Goal: Transaction & Acquisition: Purchase product/service

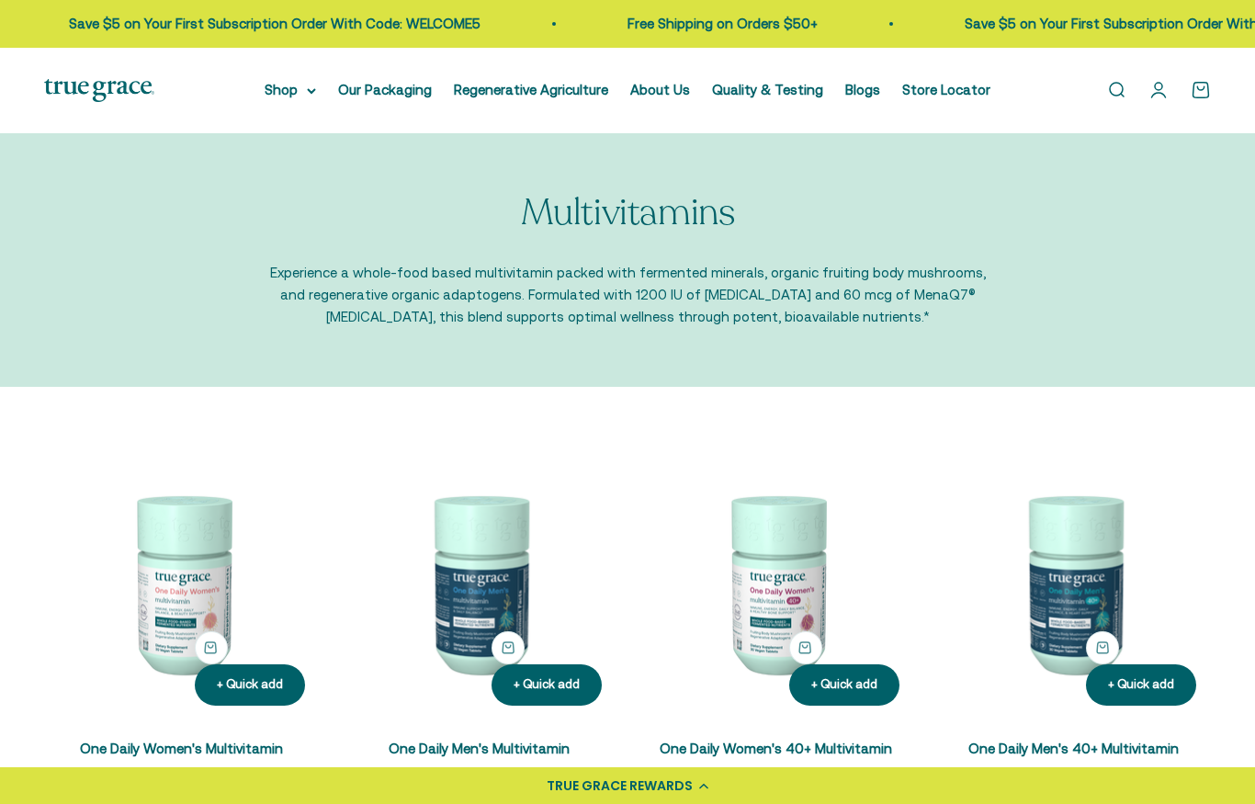
click at [369, 93] on link "Our Packaging" at bounding box center [385, 90] width 94 height 16
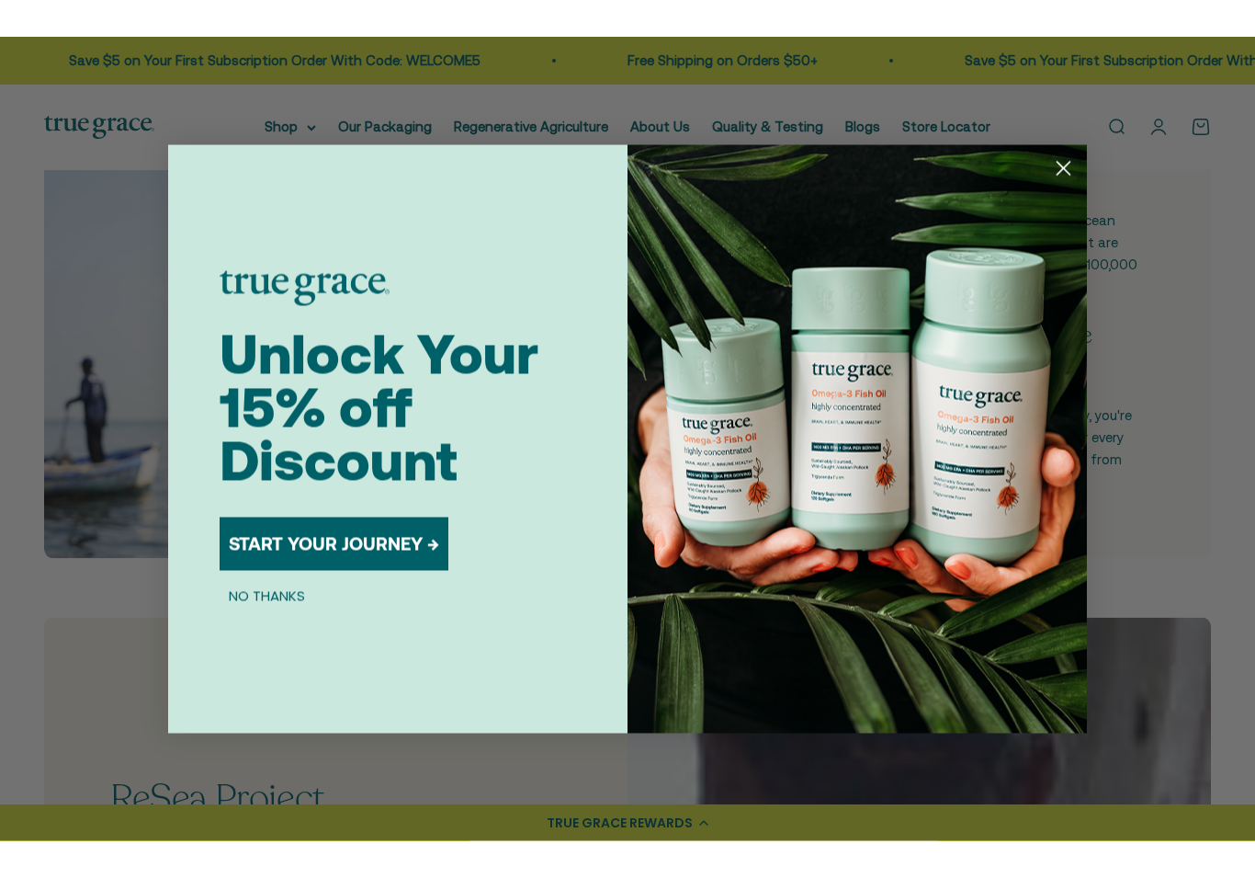
scroll to position [537, 0]
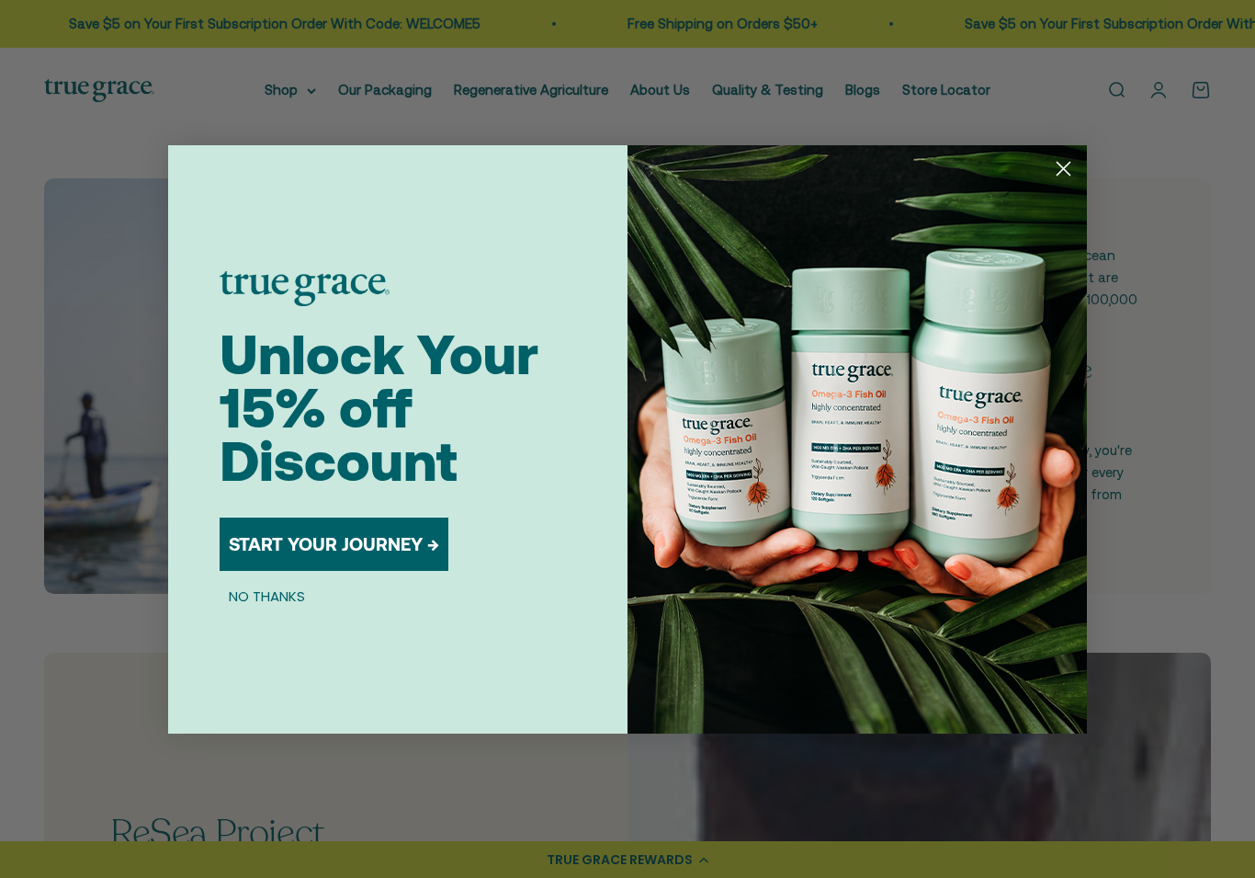
click at [1064, 171] on circle "Close dialog" at bounding box center [1064, 168] width 30 height 30
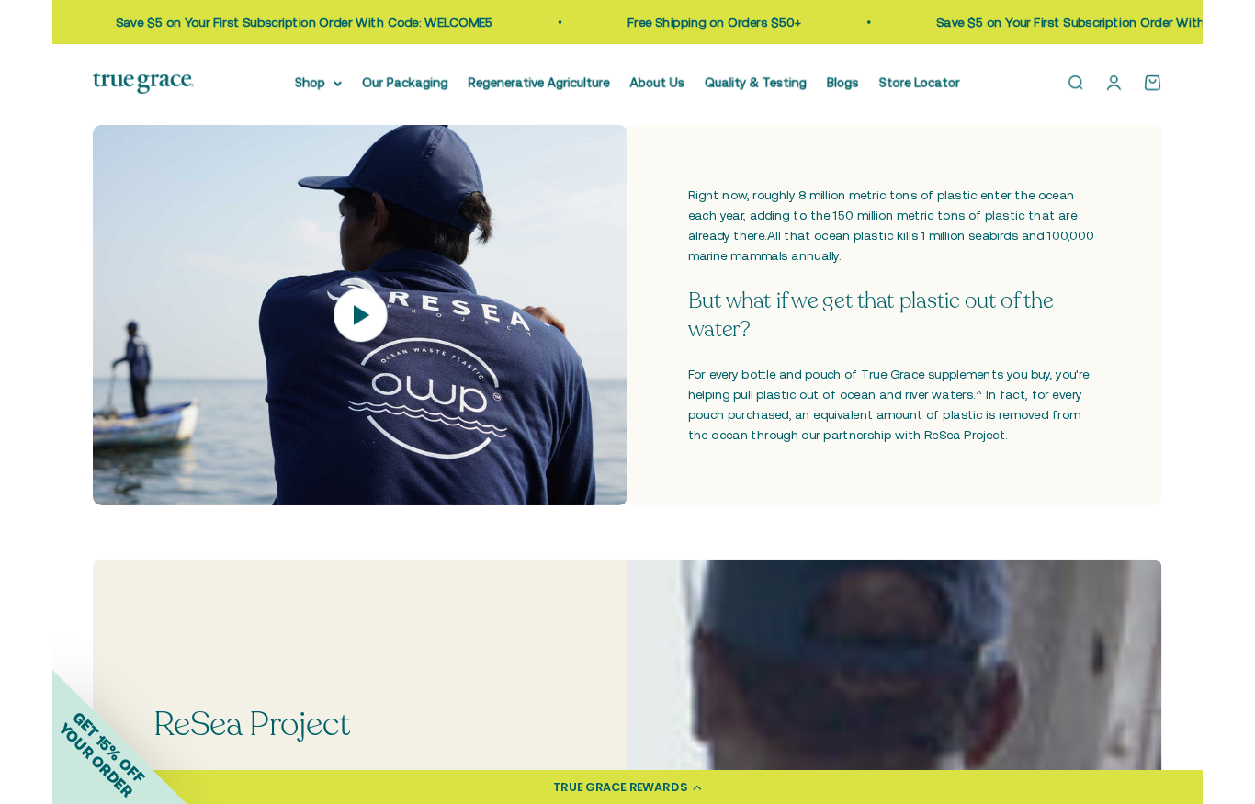
scroll to position [652, 0]
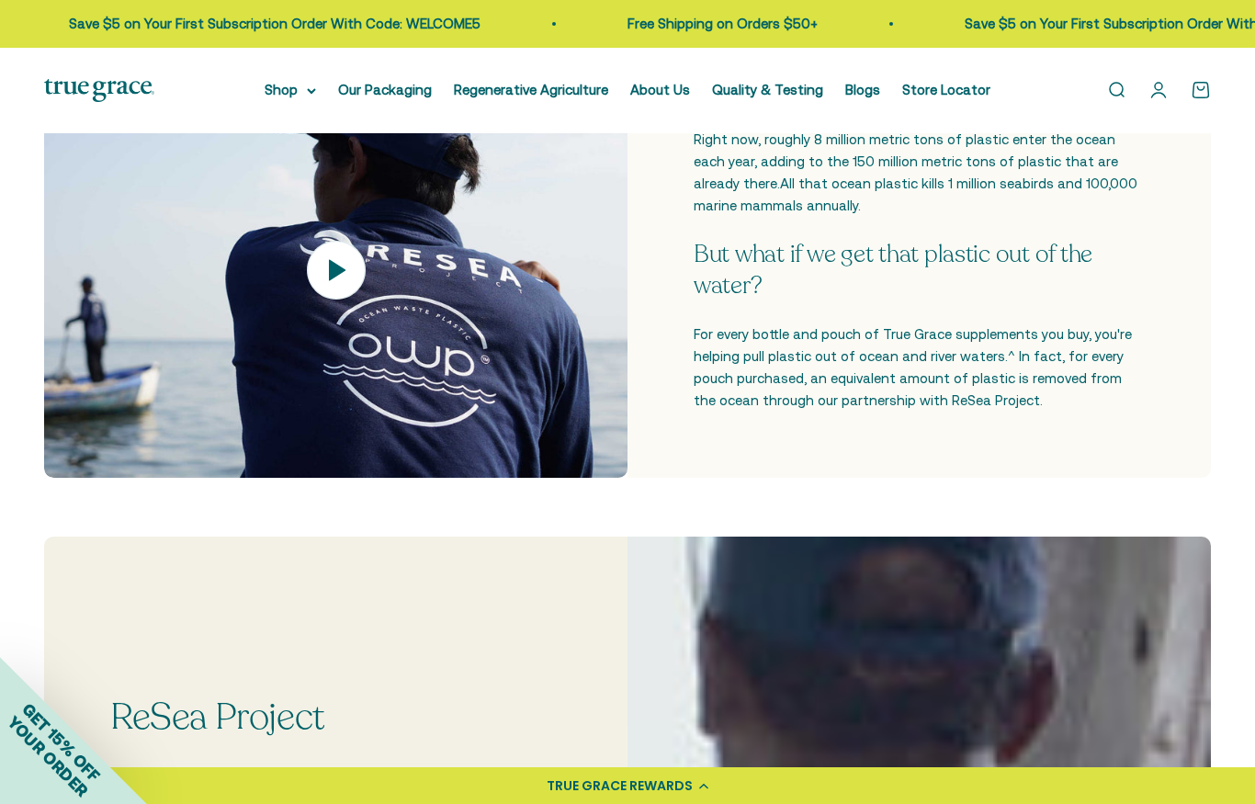
click at [299, 97] on summary "Shop" at bounding box center [290, 90] width 51 height 22
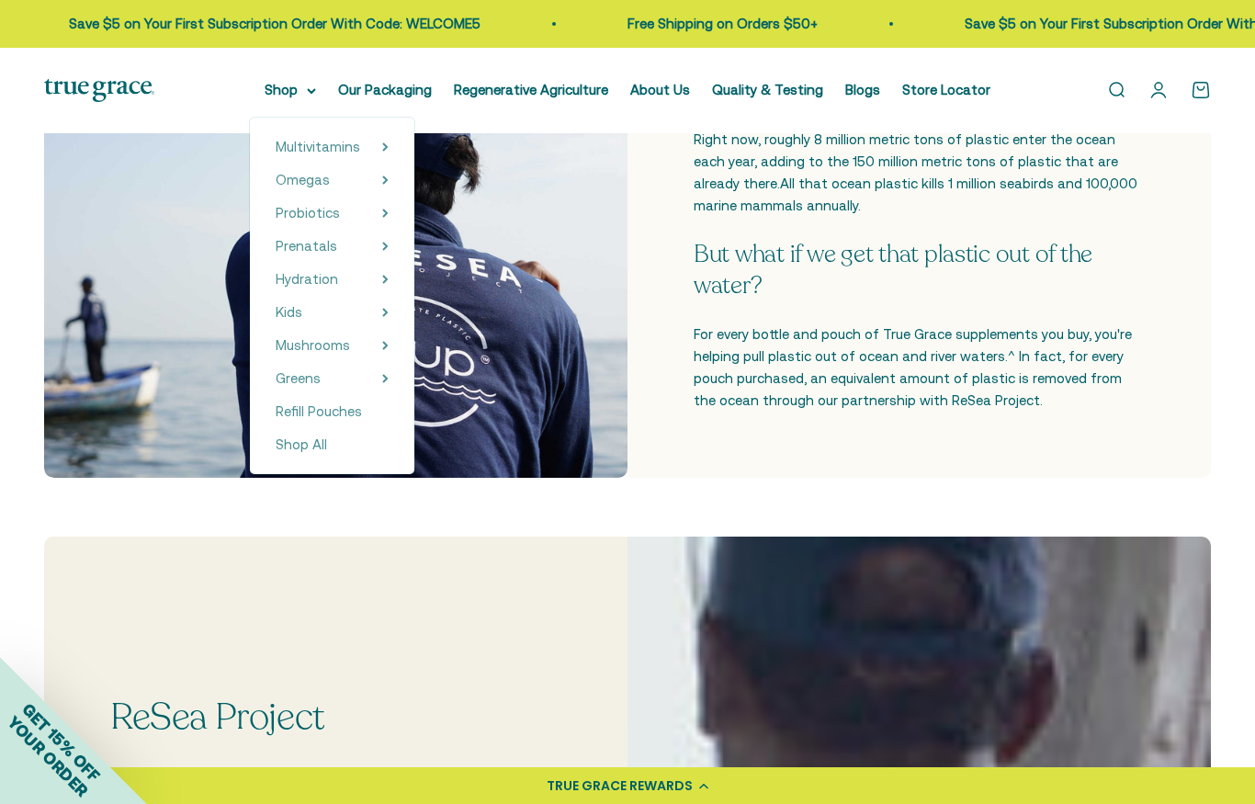
click at [351, 142] on span "Multivitamins" at bounding box center [318, 147] width 85 height 16
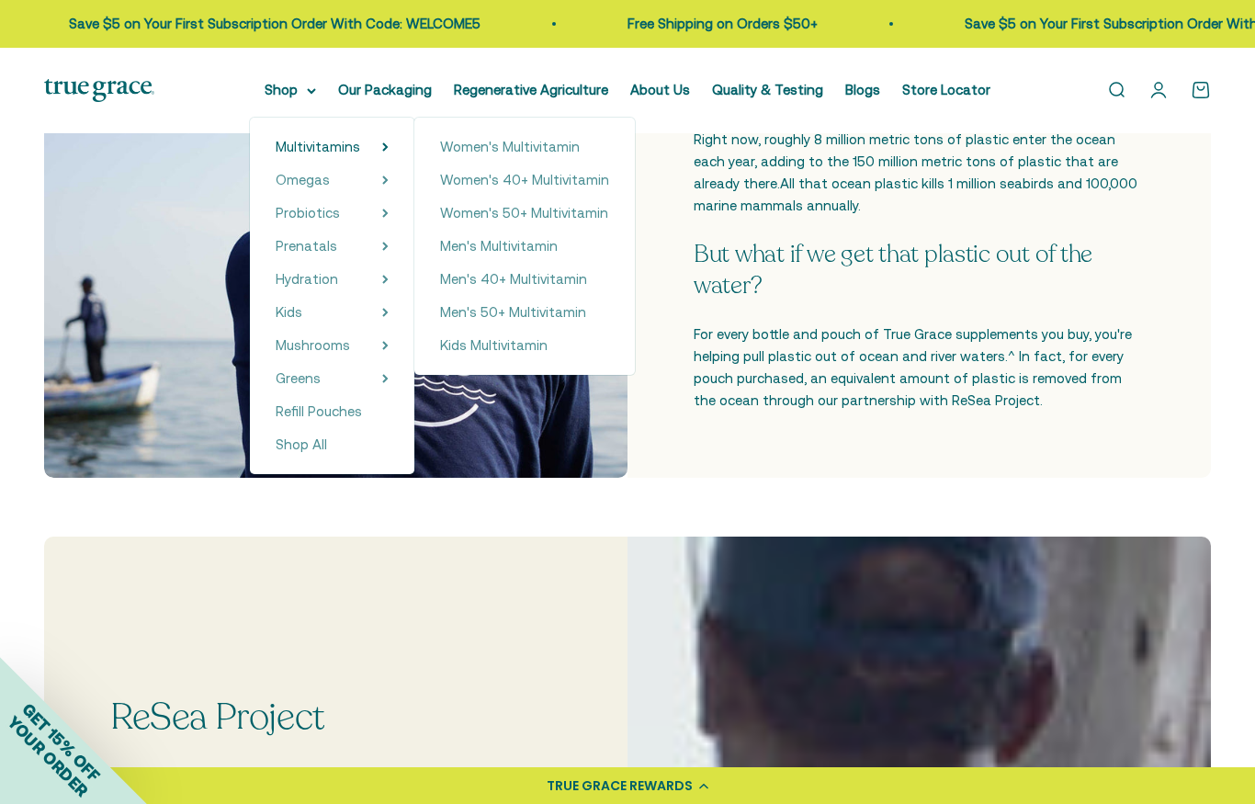
click at [544, 177] on span "Women's 40+ Multivitamin" at bounding box center [524, 180] width 169 height 16
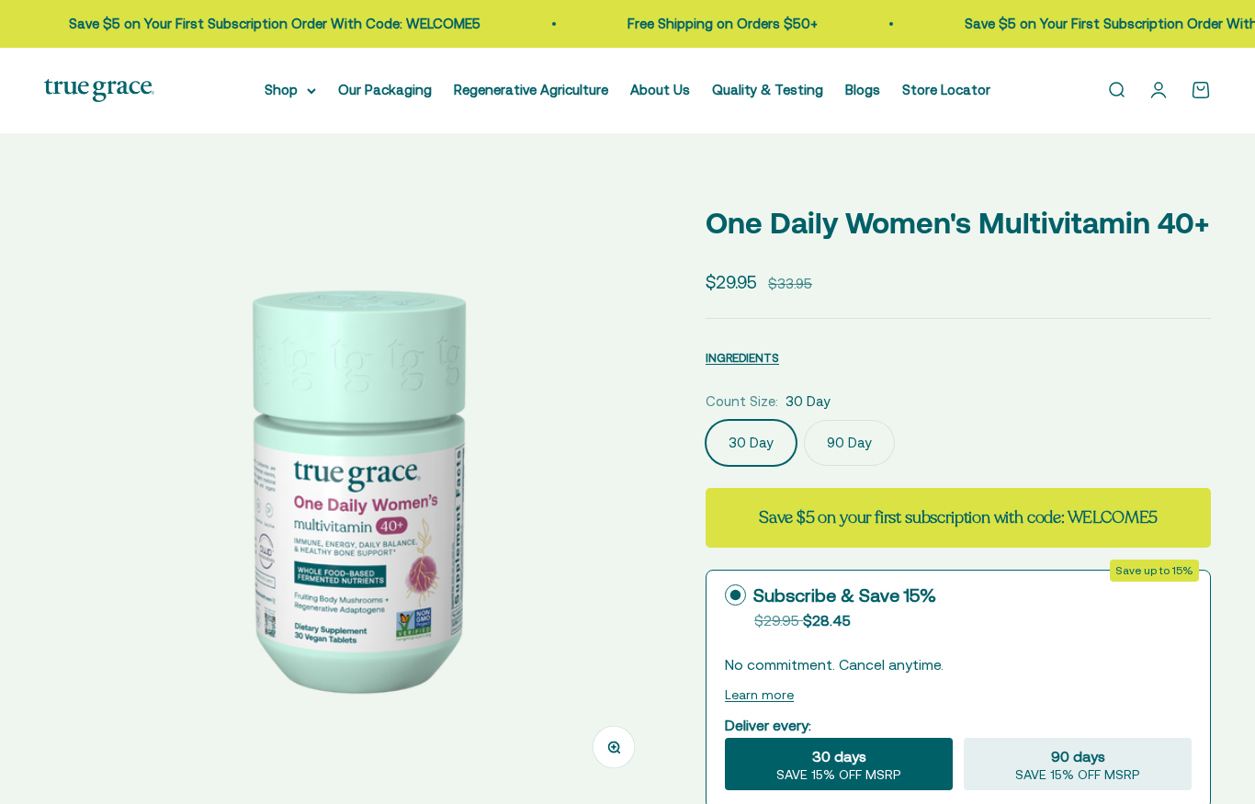
select select "3"
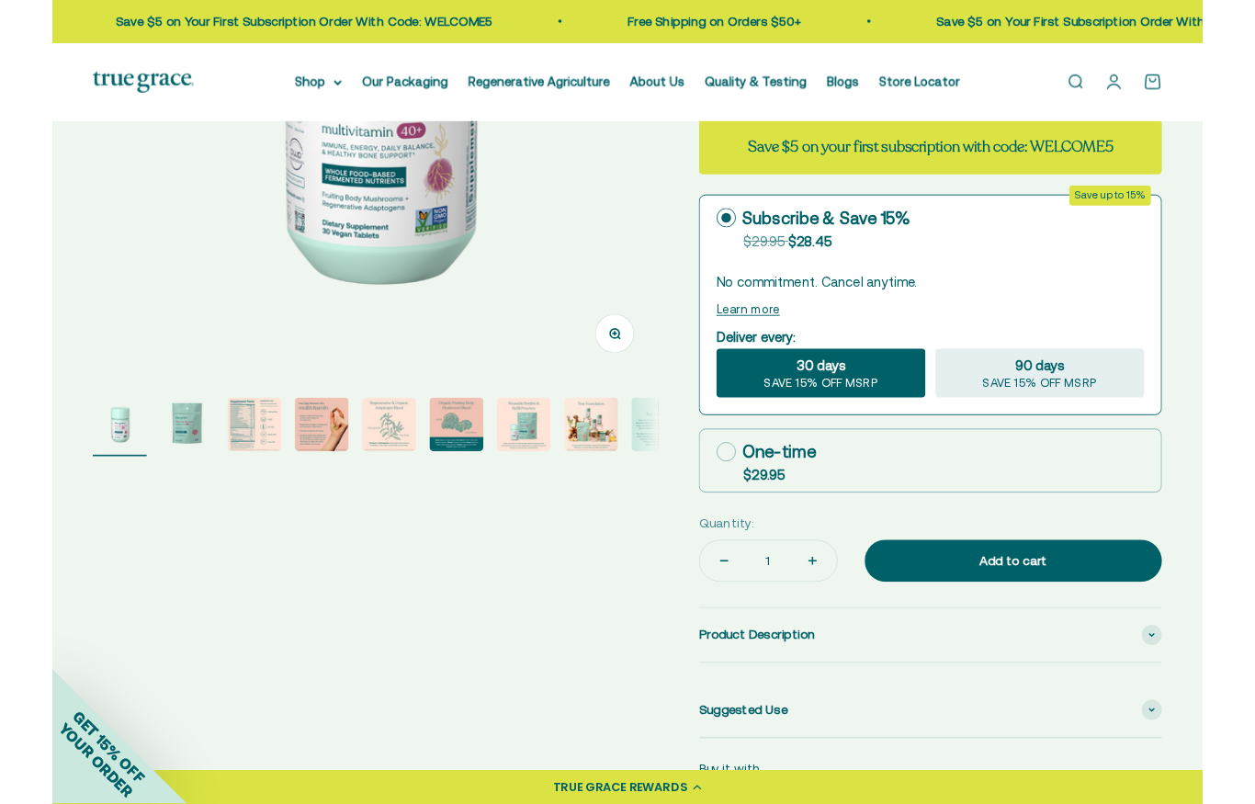
scroll to position [452, 0]
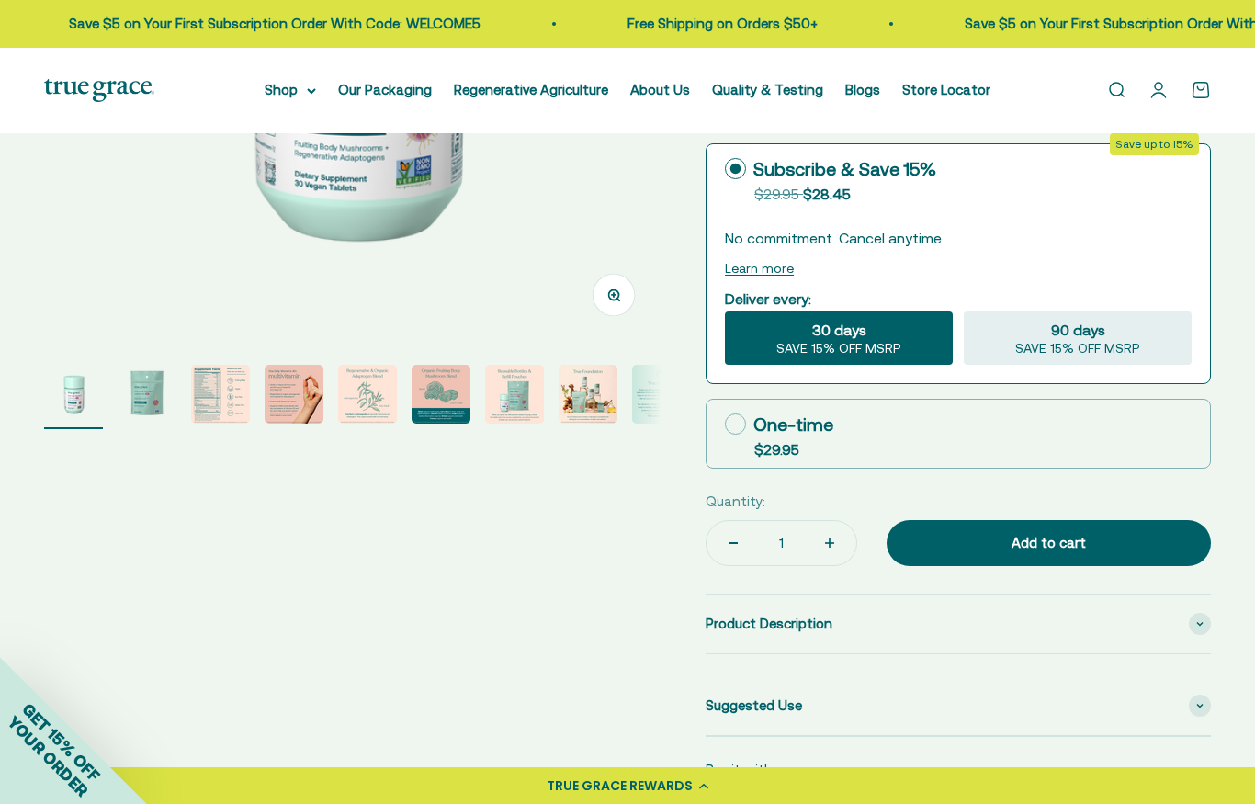
click at [148, 388] on img "Go to item 2" at bounding box center [147, 394] width 59 height 59
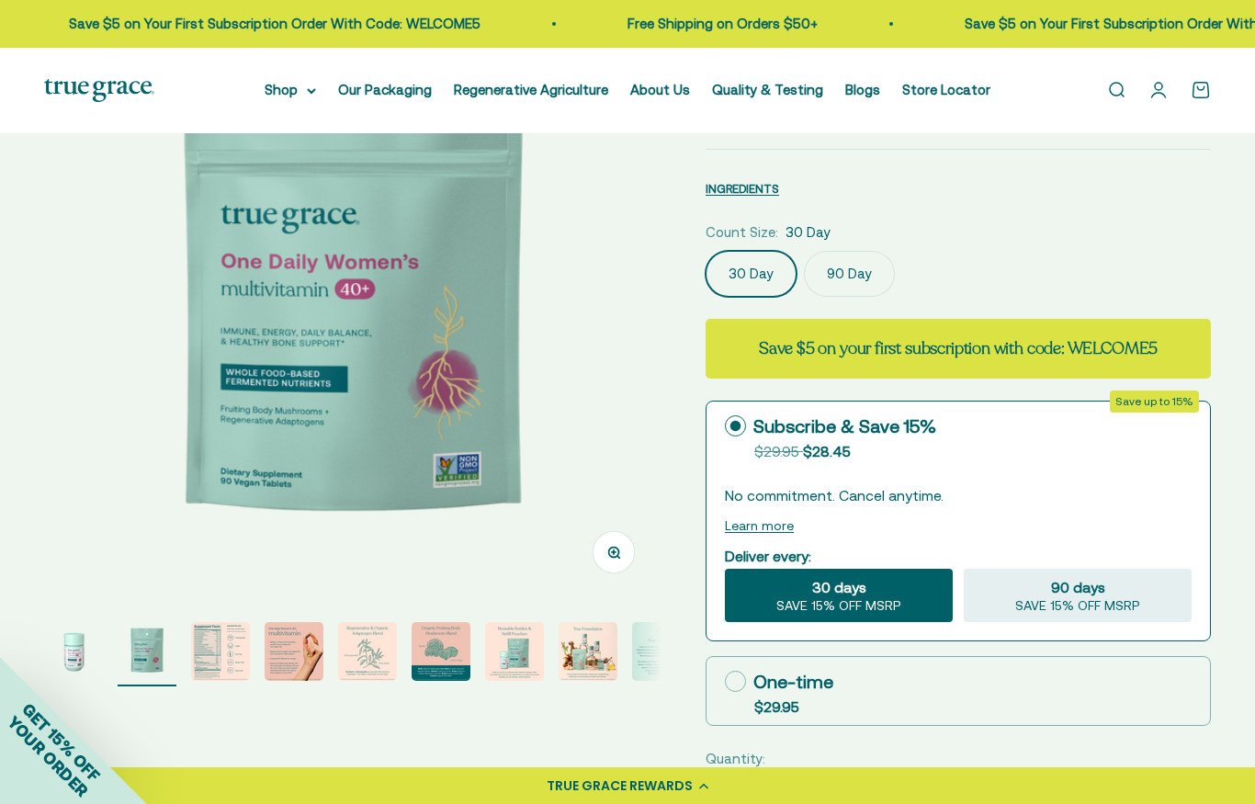
scroll to position [171, 0]
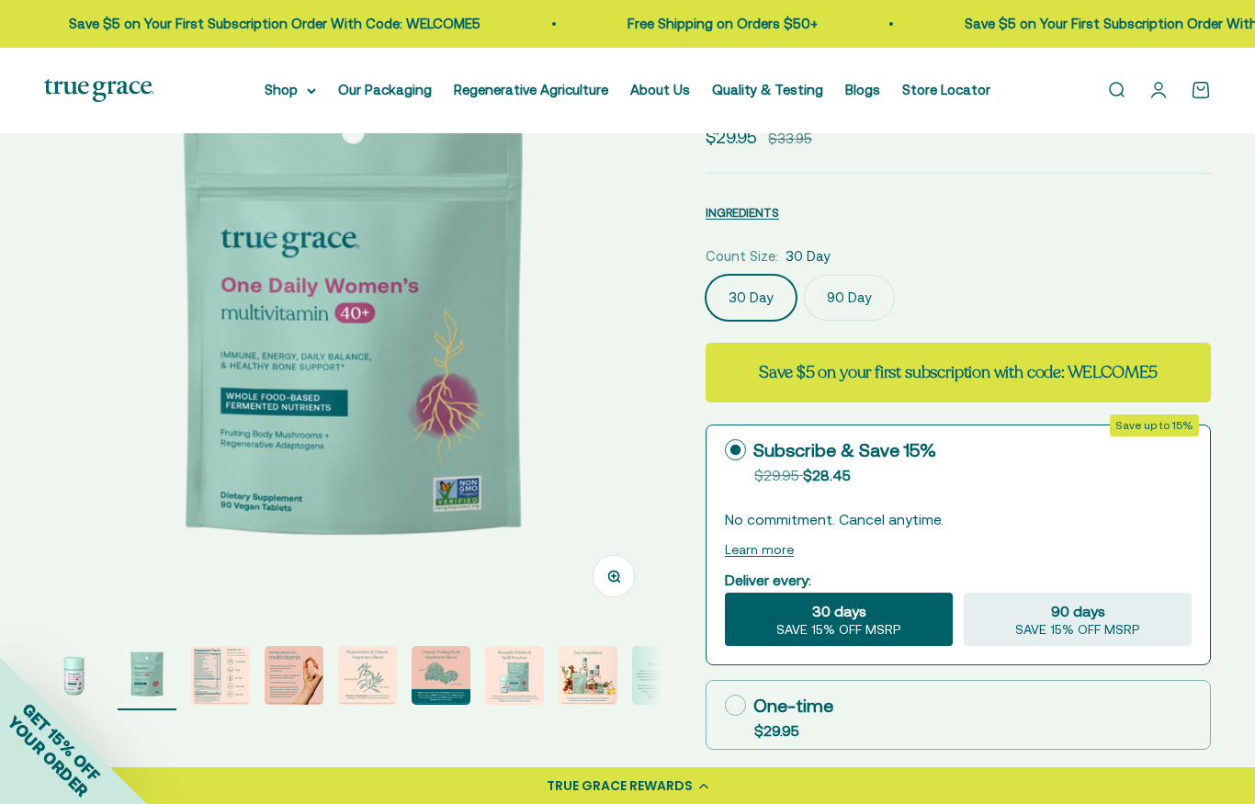
click at [230, 679] on img "Go to item 3" at bounding box center [220, 675] width 59 height 59
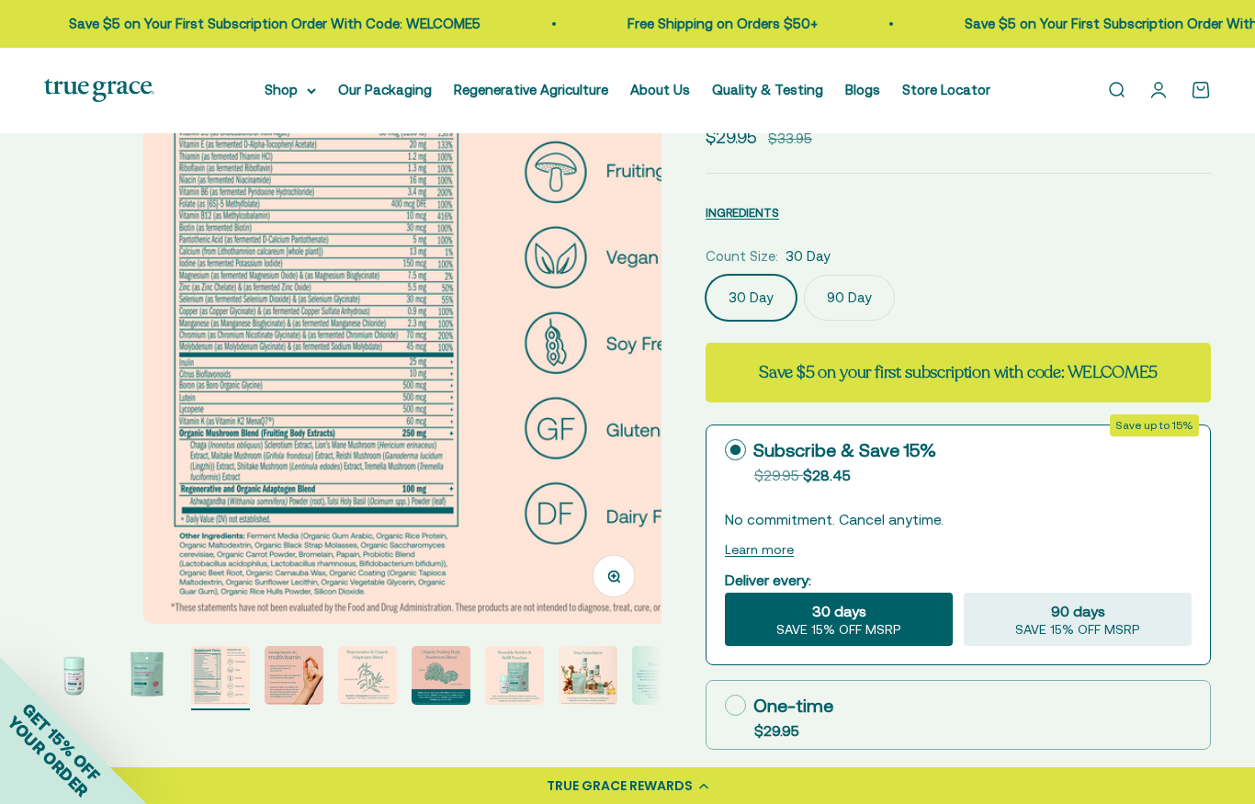
scroll to position [0, 1257]
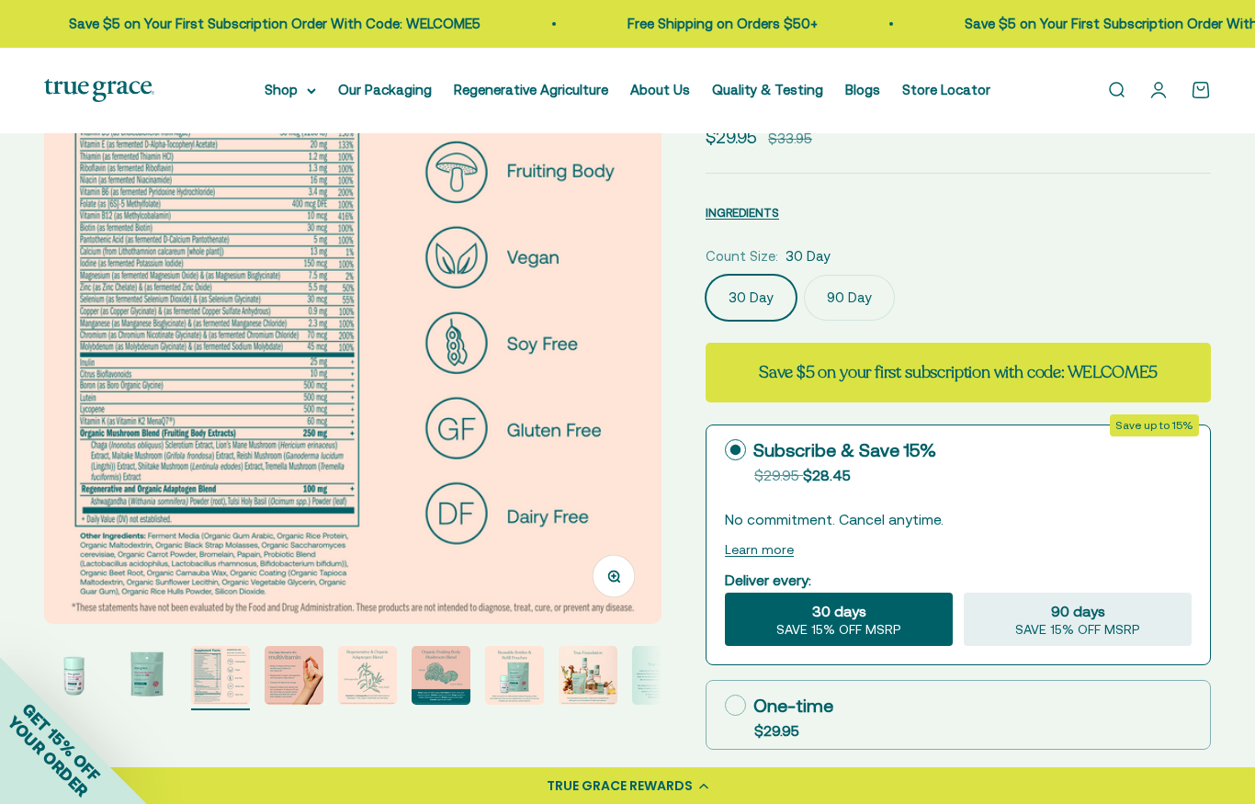
click at [298, 691] on img "Go to item 4" at bounding box center [294, 675] width 59 height 59
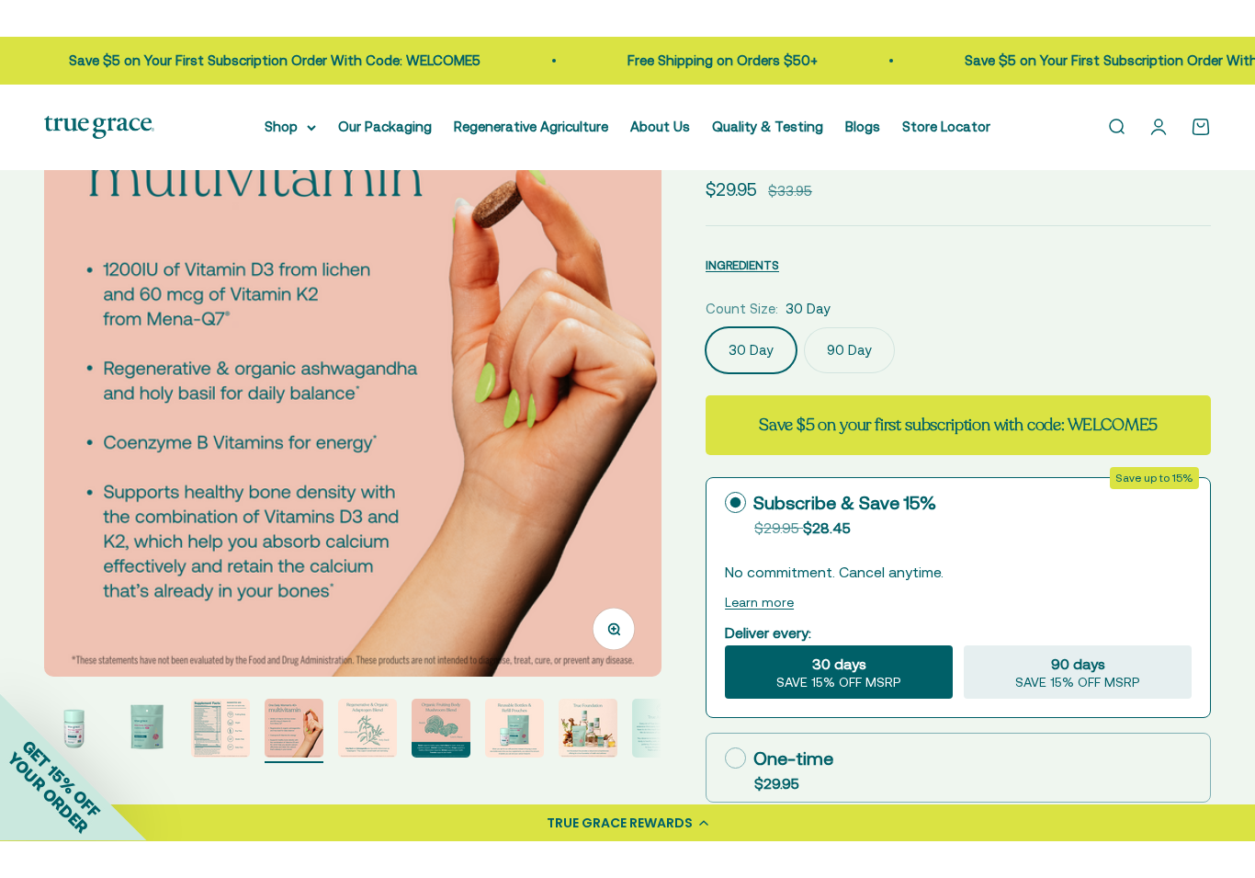
scroll to position [83, 0]
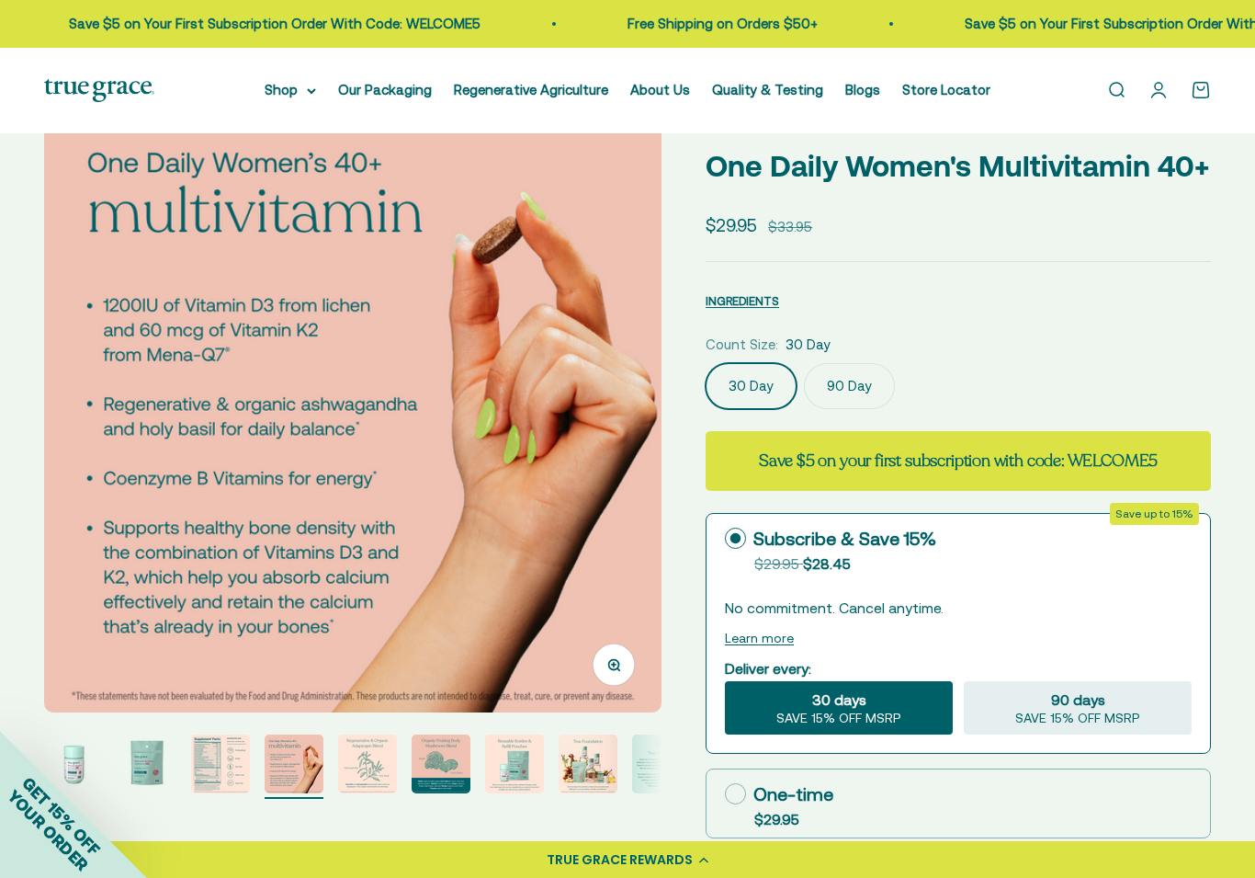
click at [366, 782] on img "Go to item 5" at bounding box center [367, 763] width 59 height 59
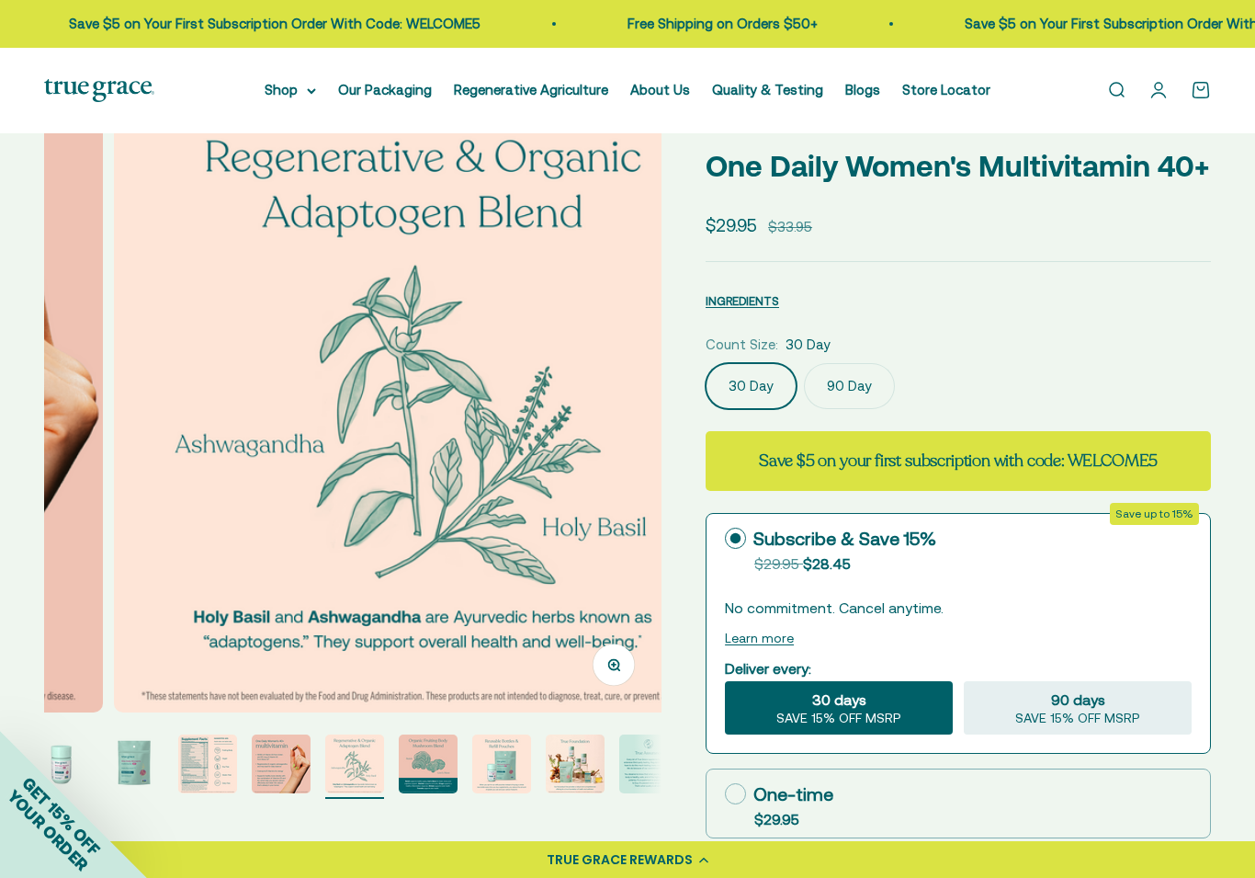
scroll to position [0, 2514]
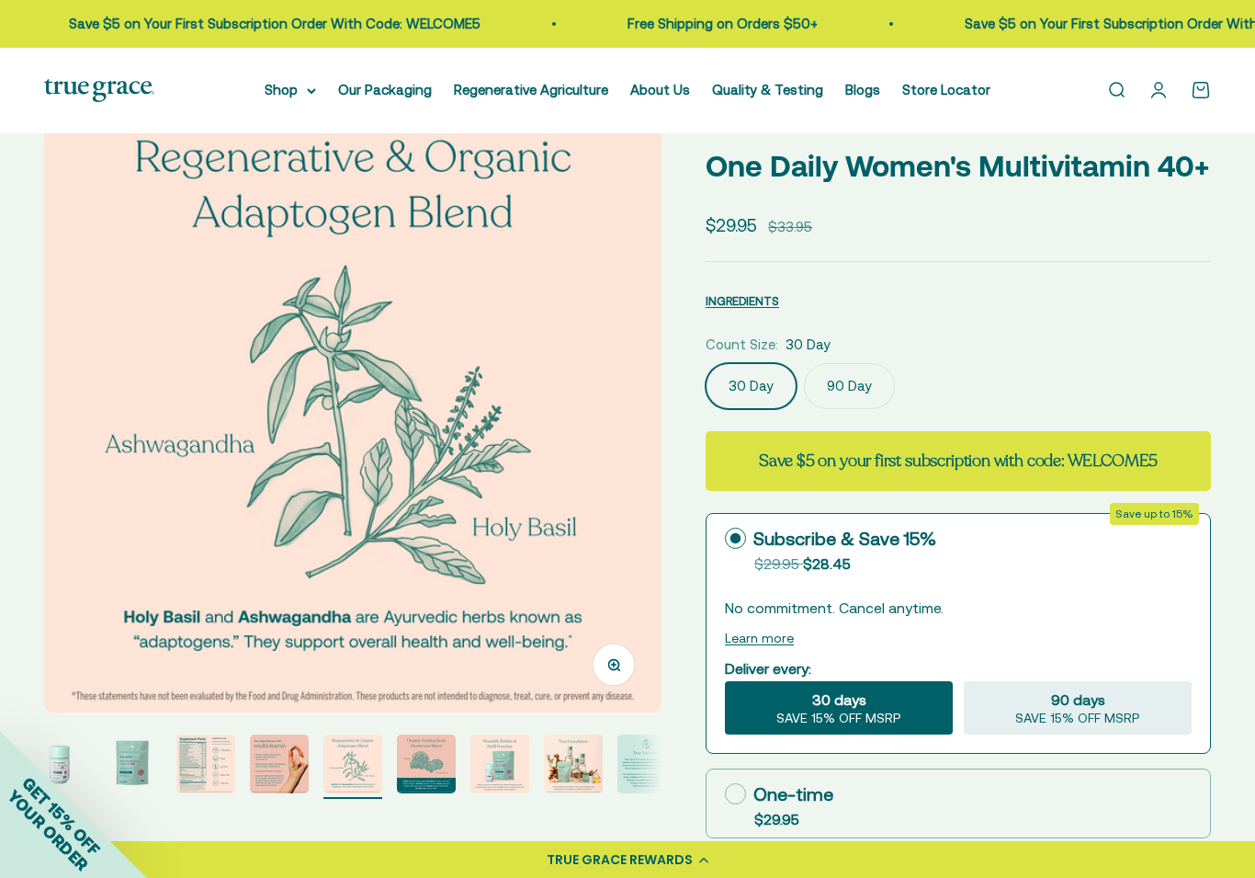
click at [418, 782] on img "Go to item 6" at bounding box center [426, 763] width 59 height 59
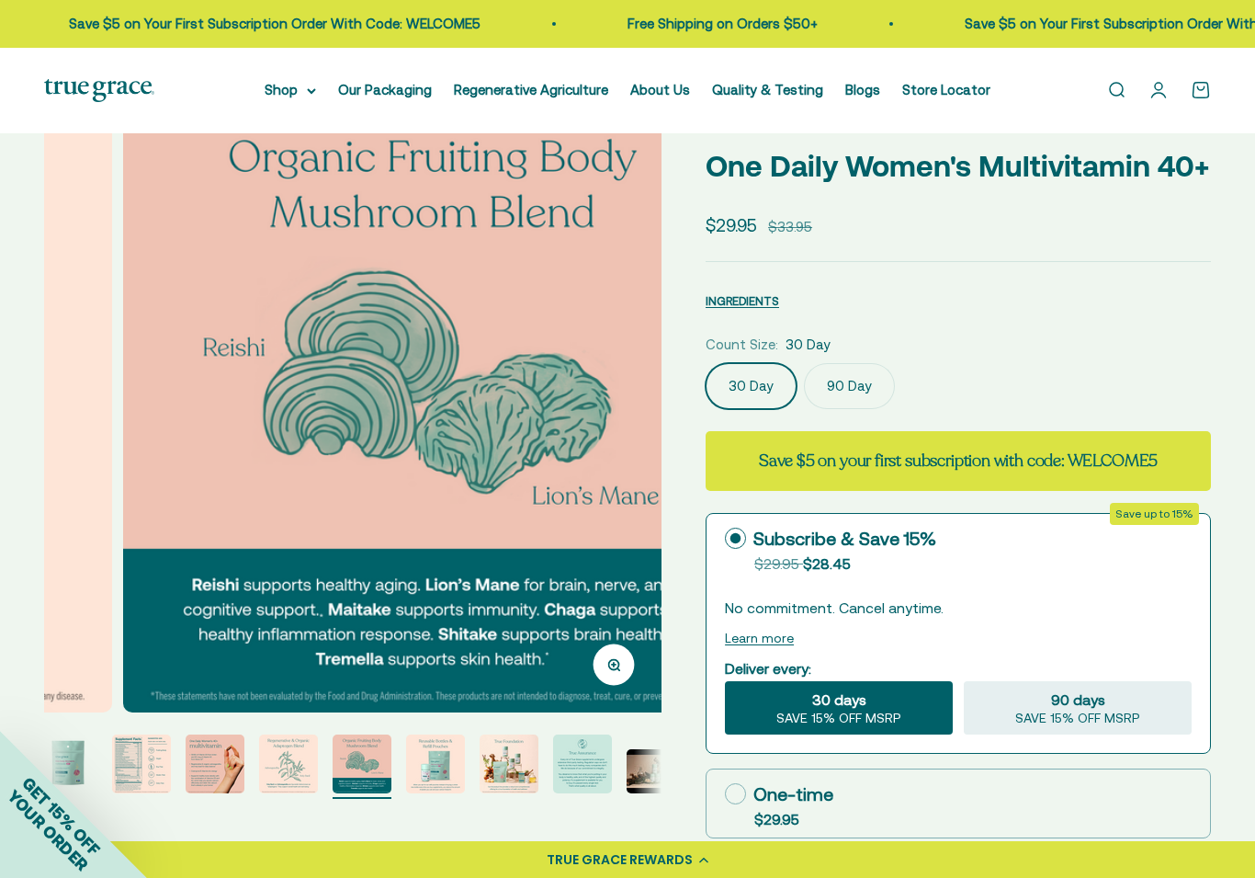
scroll to position [0, 3143]
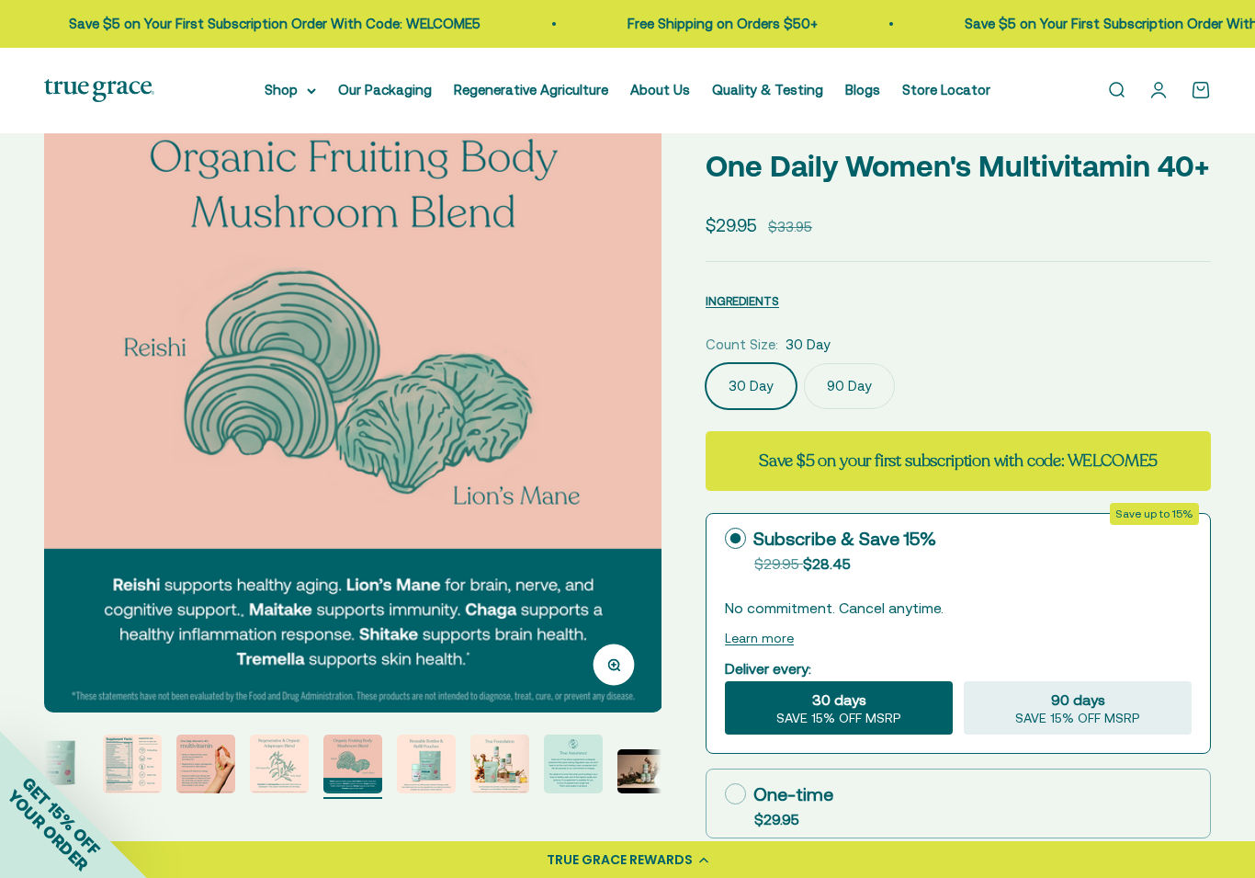
click at [440, 776] on img "Go to item 7" at bounding box center [426, 763] width 59 height 59
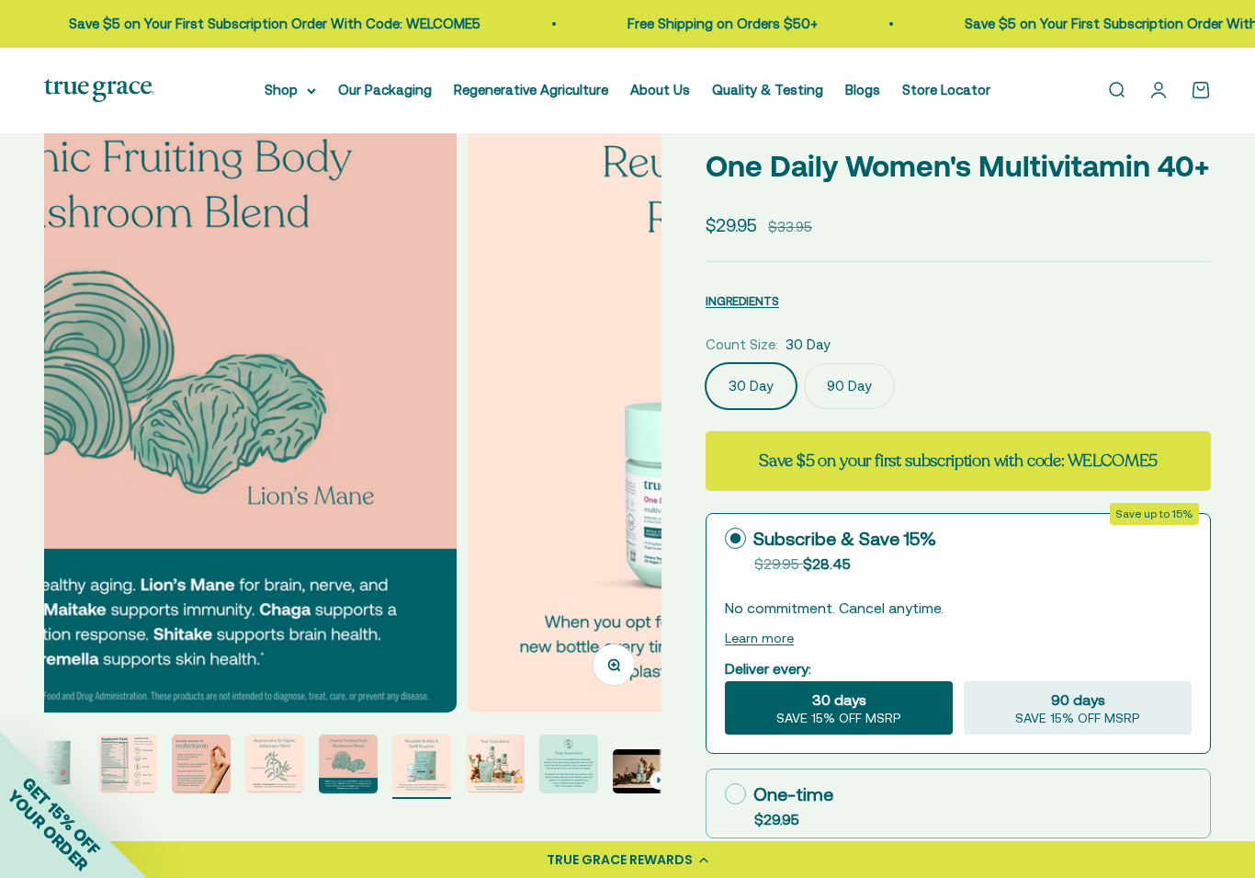
scroll to position [0, 3773]
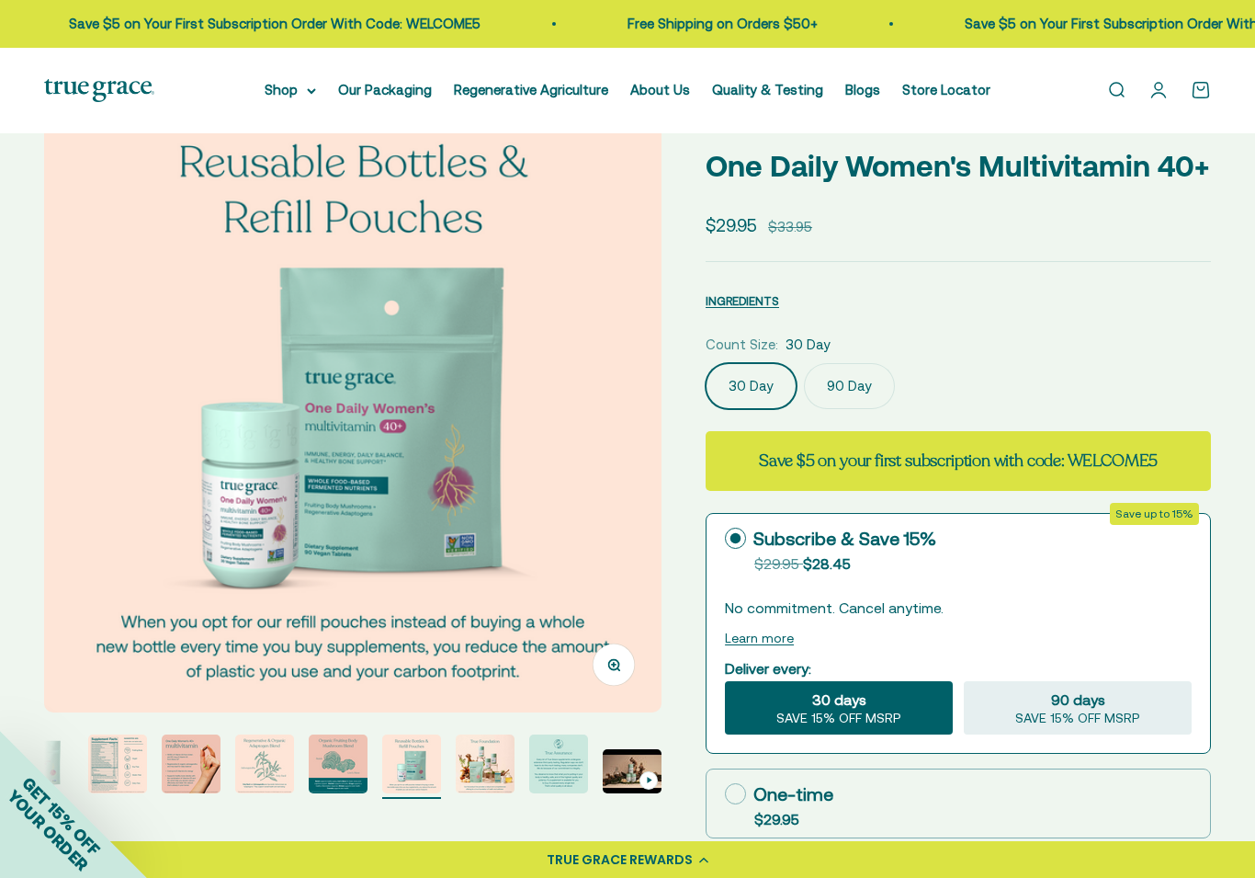
click at [482, 782] on img "Go to item 8" at bounding box center [485, 763] width 59 height 59
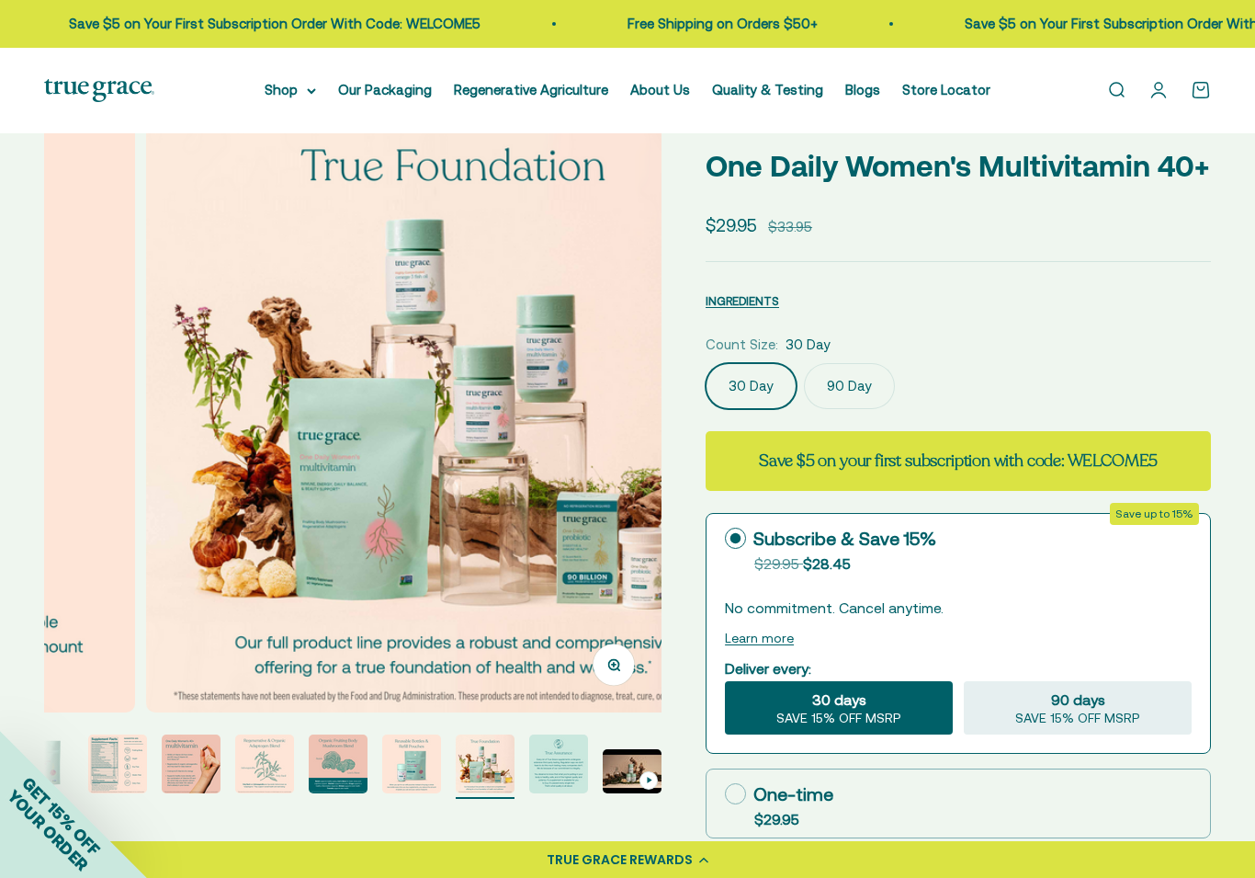
scroll to position [0, 4401]
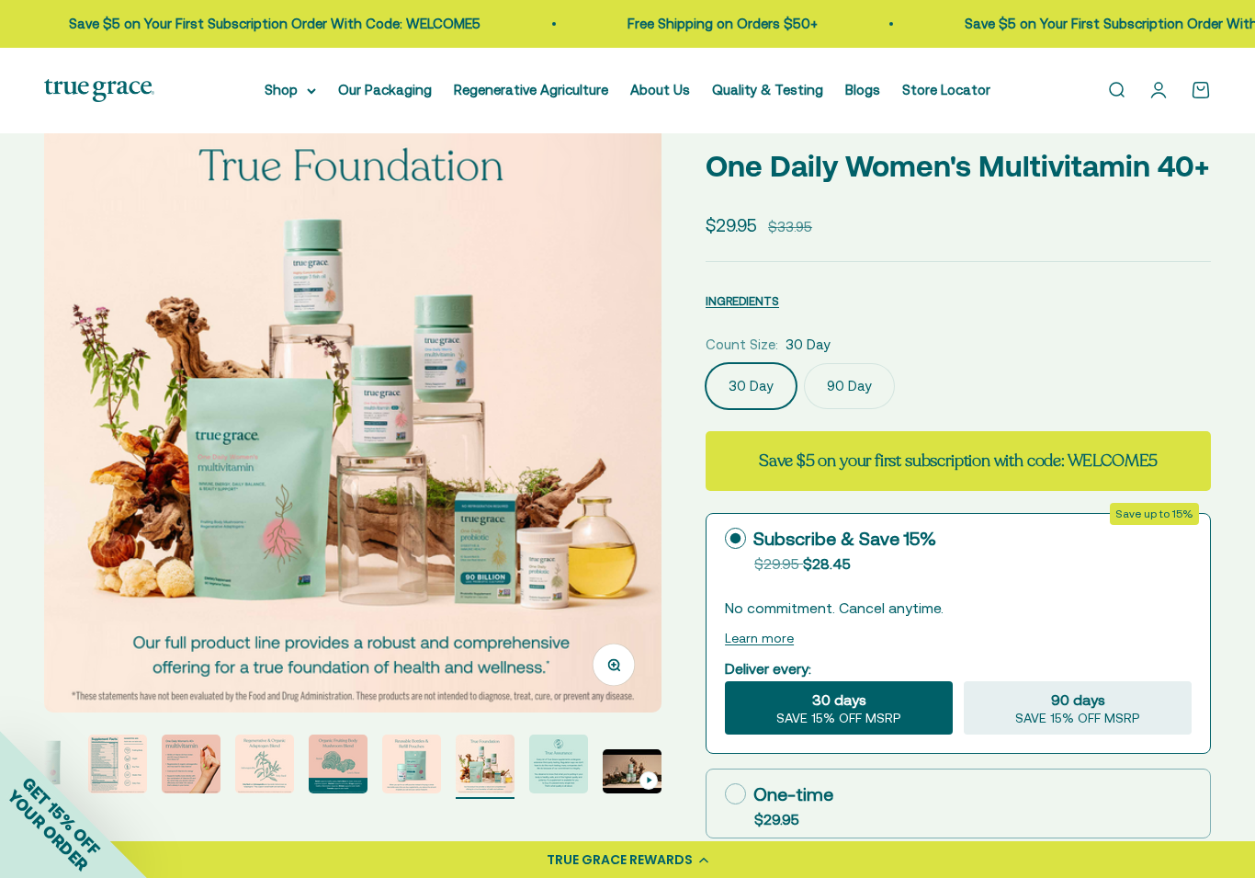
click at [554, 785] on img "Go to item 9" at bounding box center [558, 763] width 59 height 59
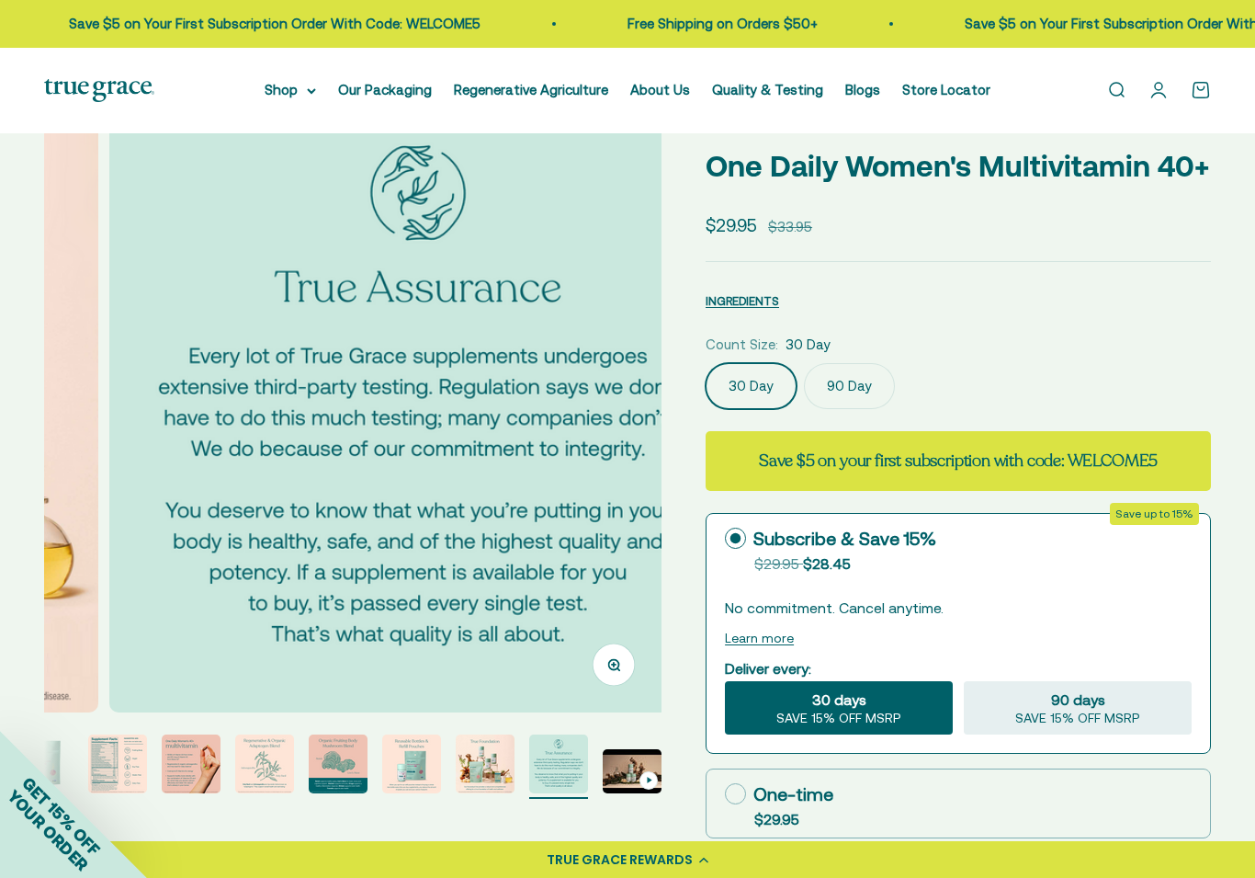
scroll to position [0, 5030]
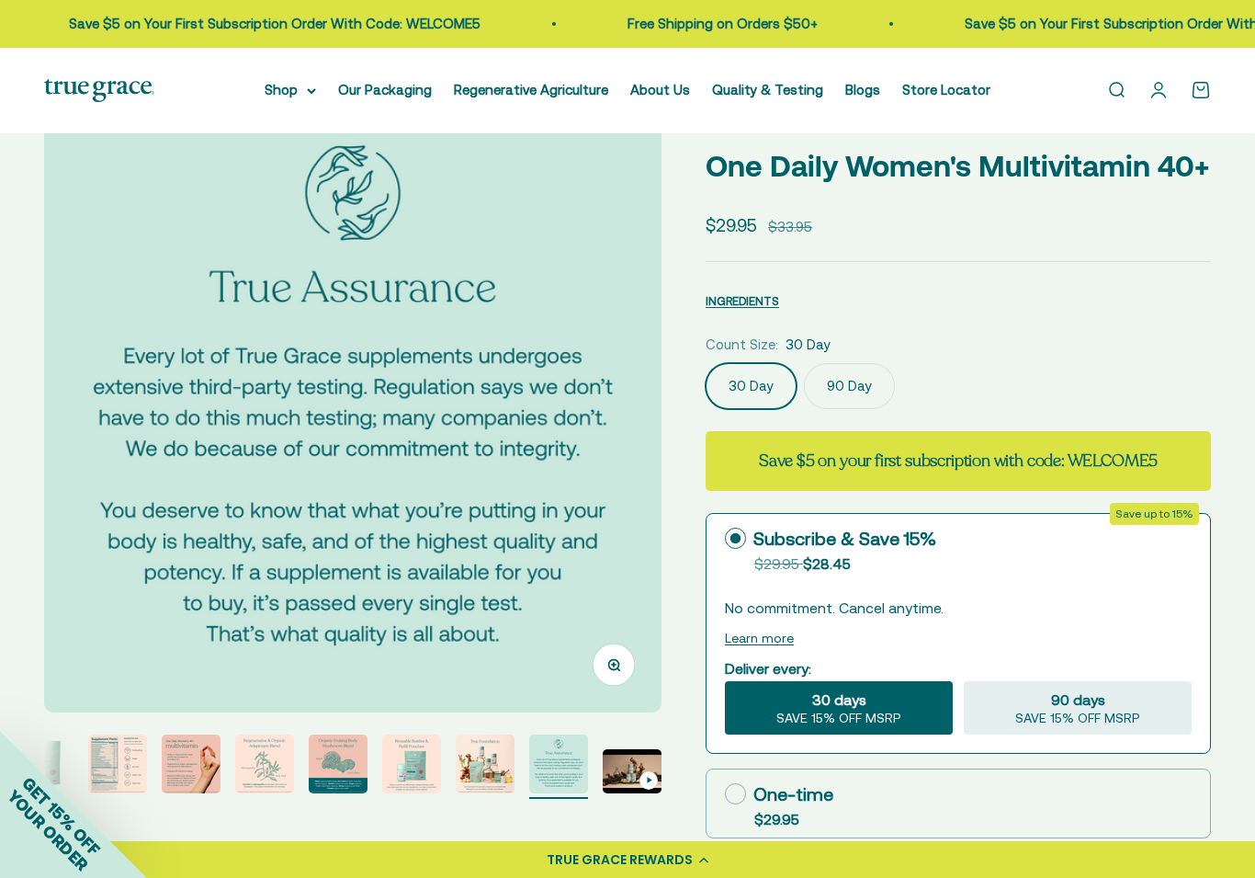
click at [951, 90] on link "Store Locator" at bounding box center [946, 90] width 88 height 16
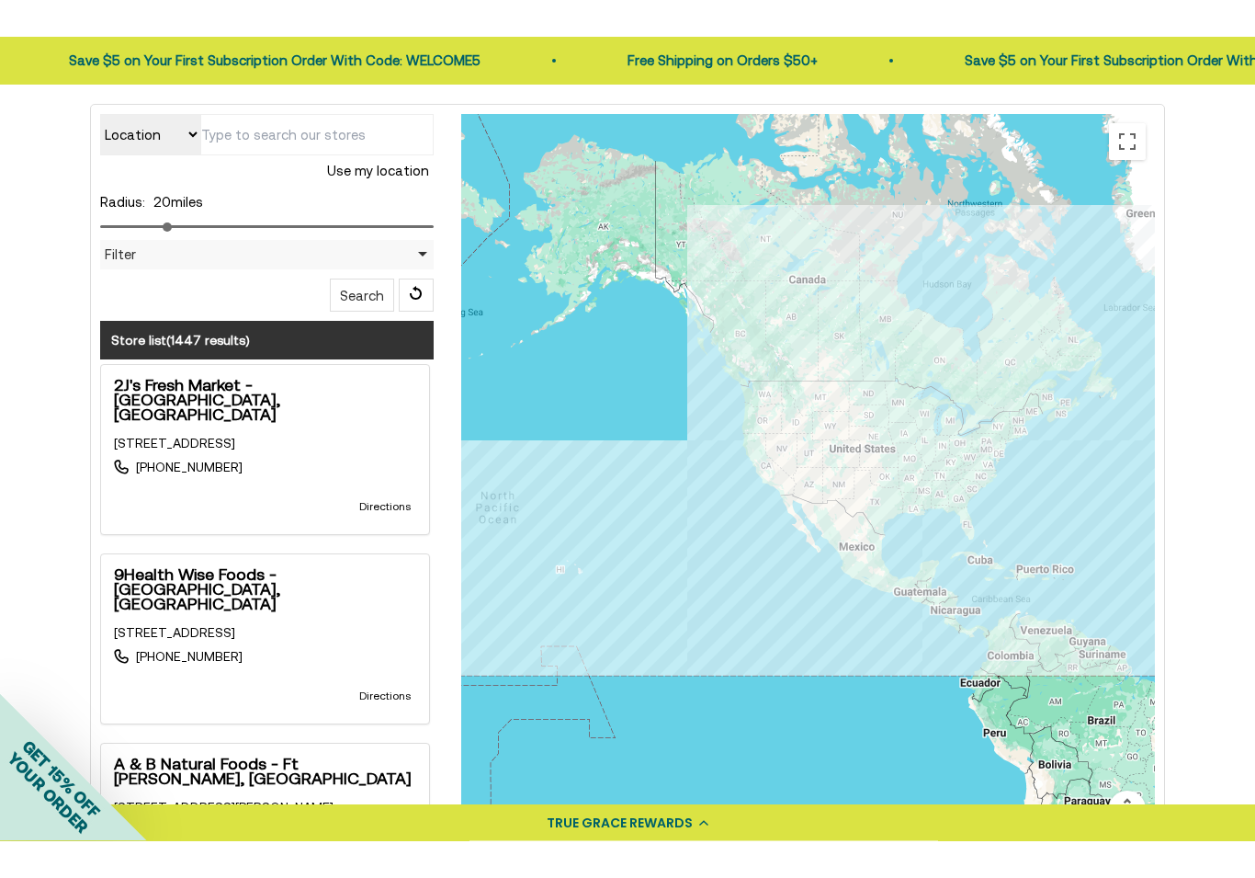
scroll to position [367, 0]
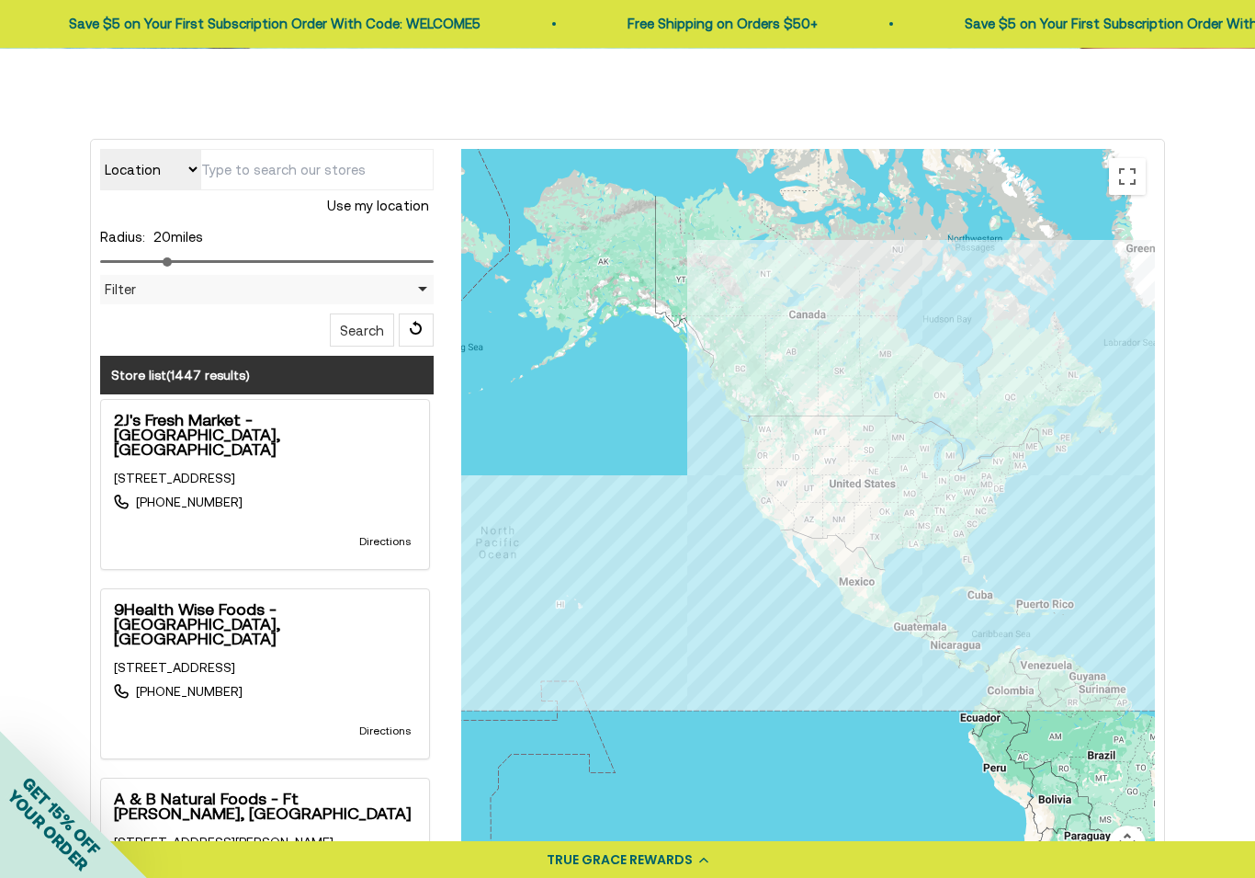
type input "56 Western Ave, Westfield, MA 01085, USA"
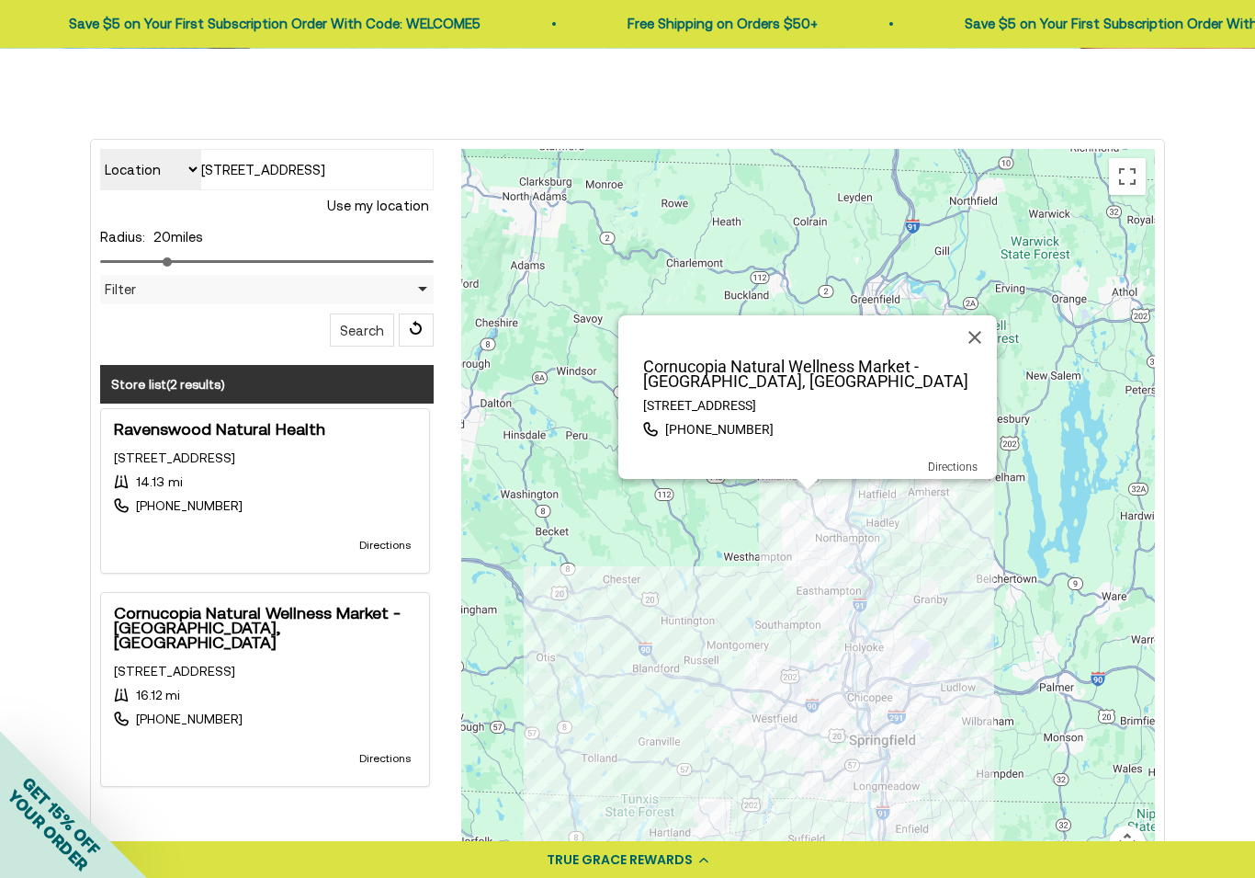
click at [971, 326] on button "Close" at bounding box center [975, 337] width 44 height 44
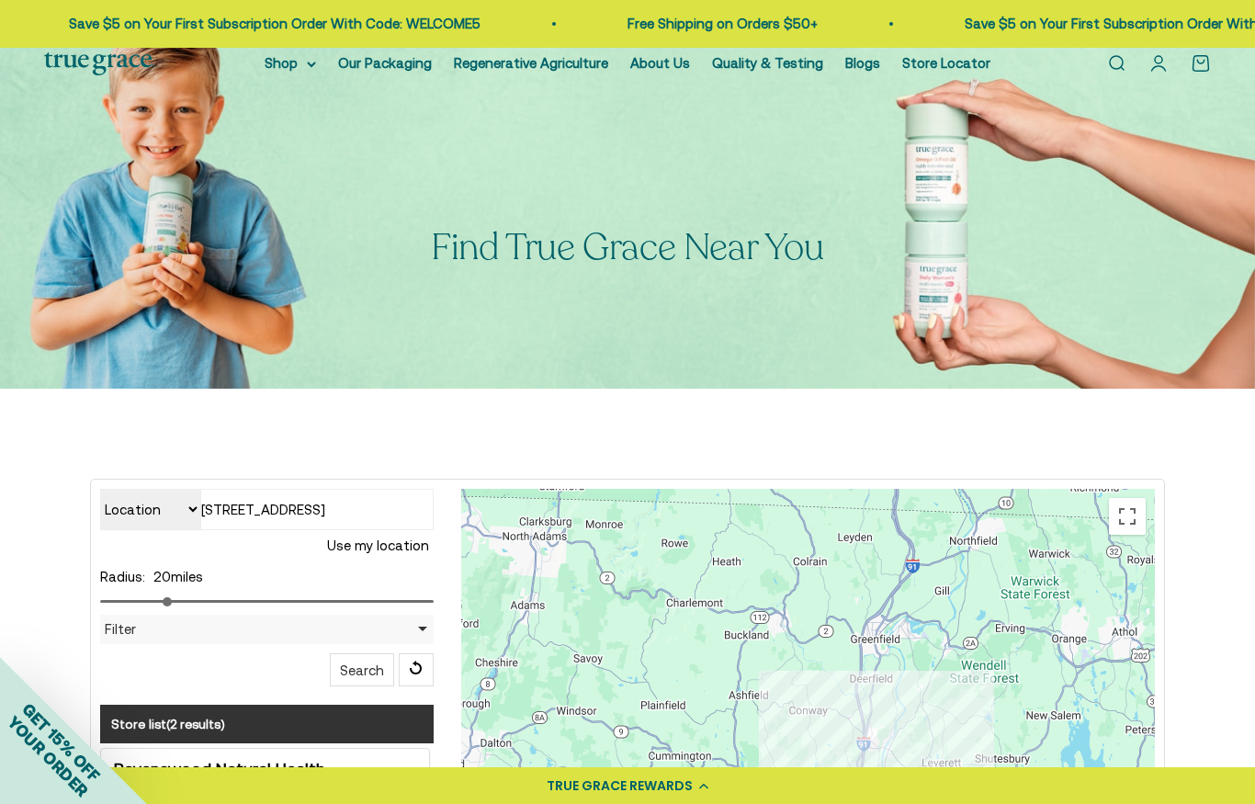
scroll to position [0, 0]
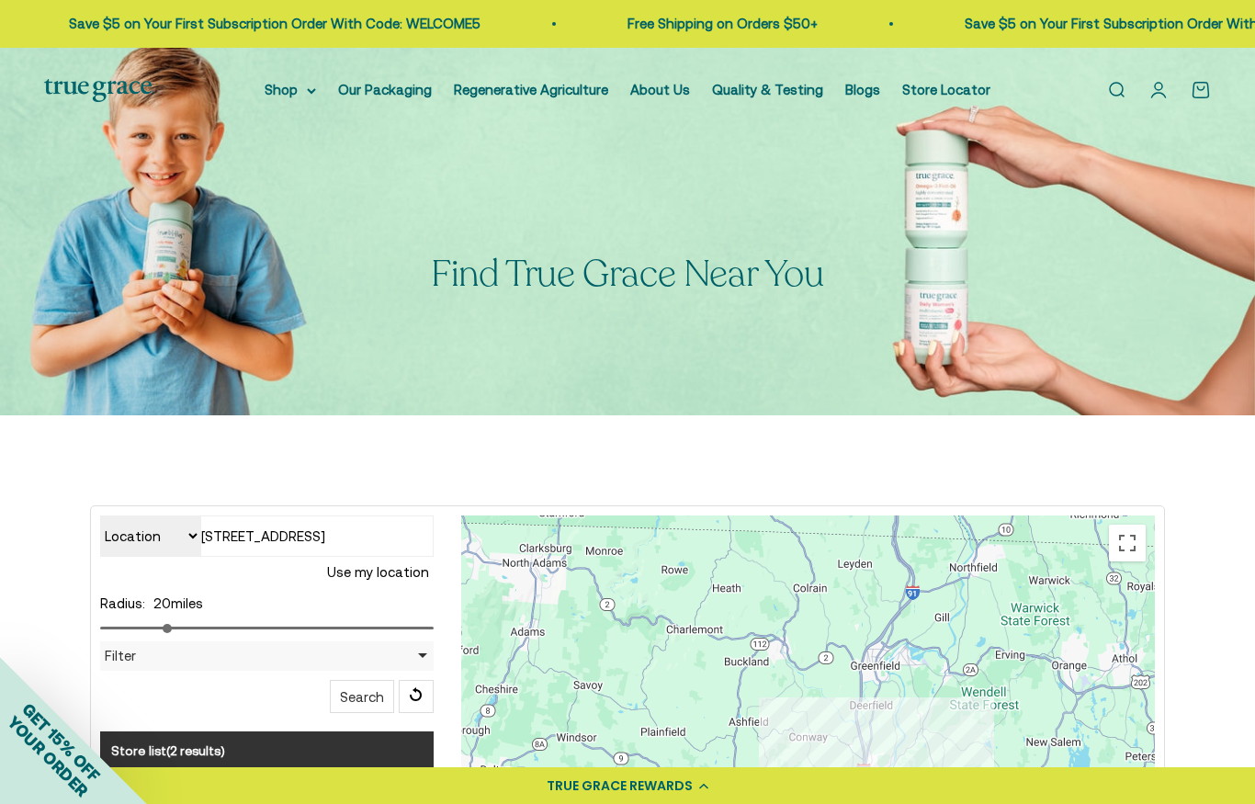
click at [800, 92] on link "Quality & Testing" at bounding box center [767, 90] width 111 height 16
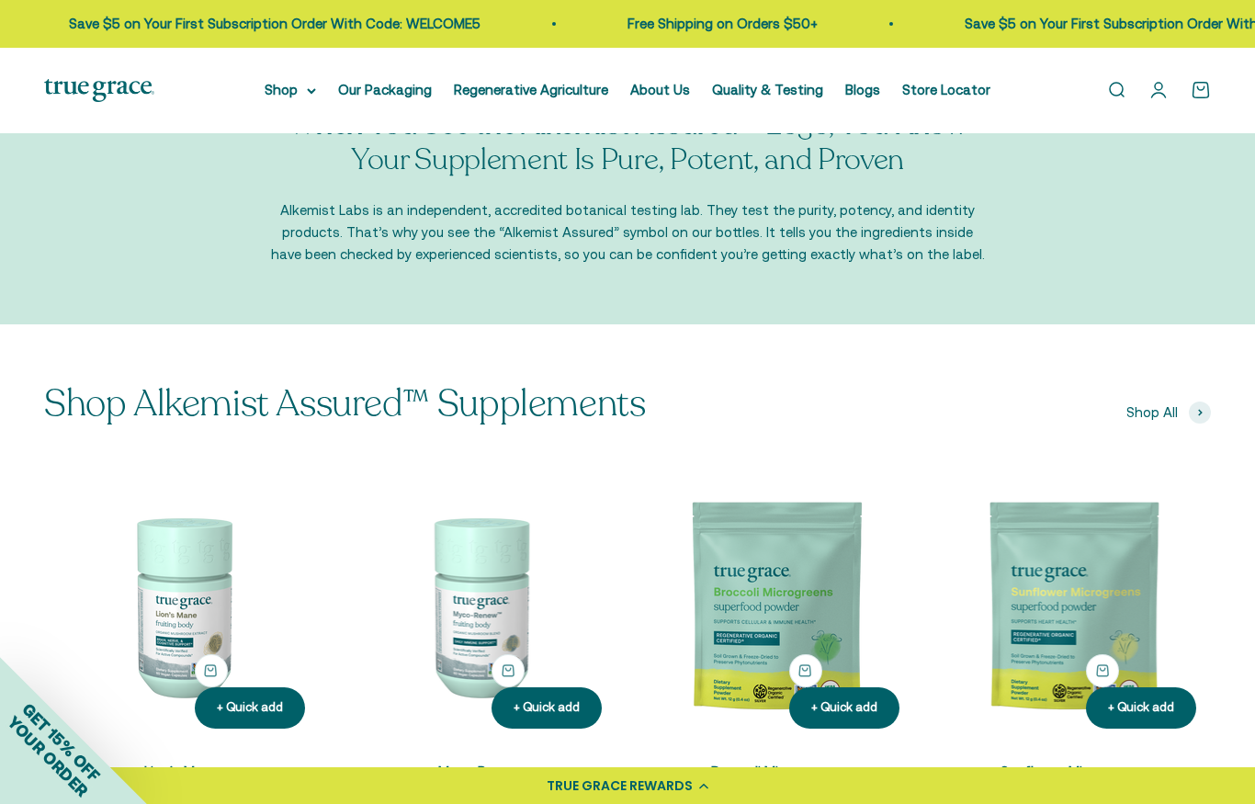
scroll to position [1871, 0]
